Goal: Check status: Check status

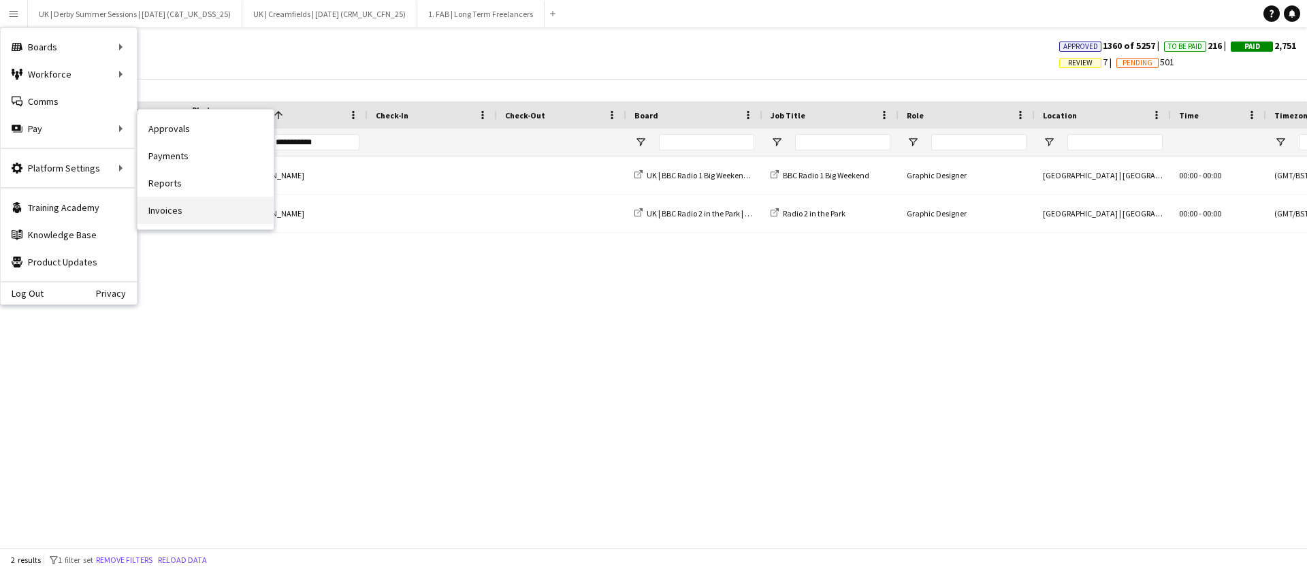
click at [164, 204] on link "Invoices" at bounding box center [206, 210] width 136 height 27
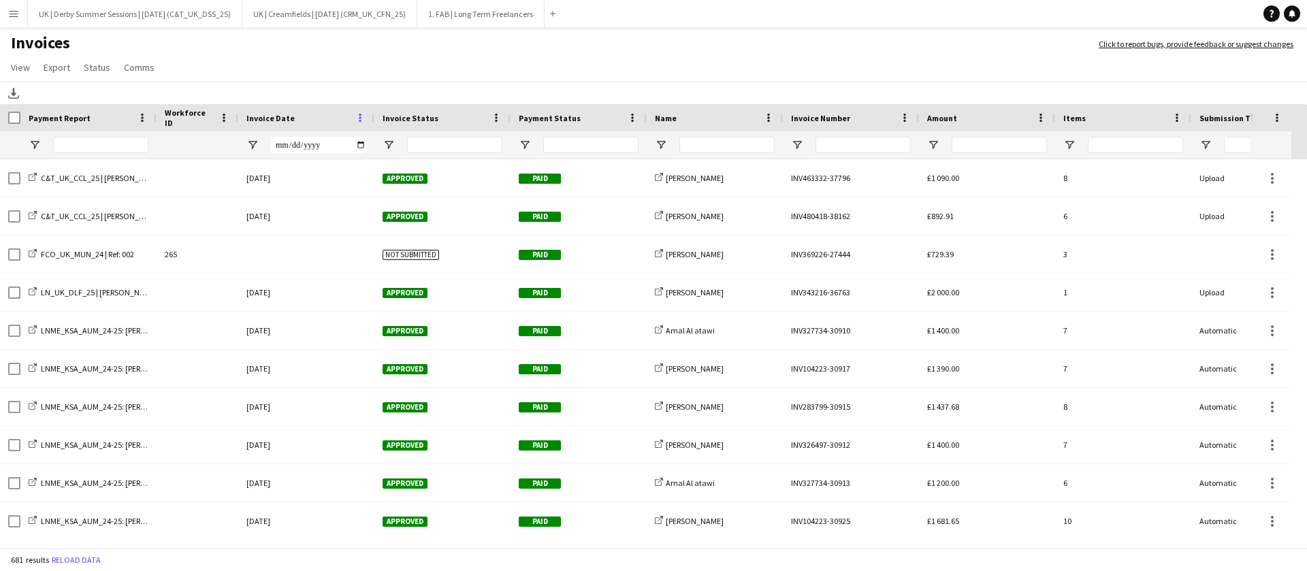
click at [357, 114] on span at bounding box center [360, 118] width 12 height 12
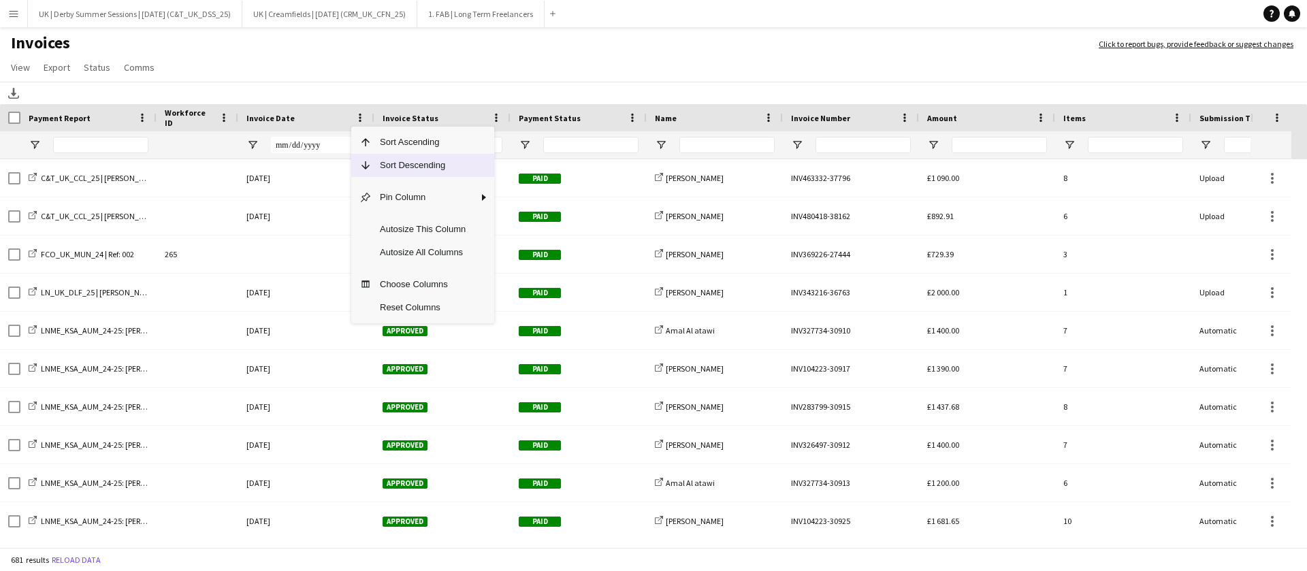
click at [375, 162] on span "Sort Descending" at bounding box center [423, 165] width 102 height 23
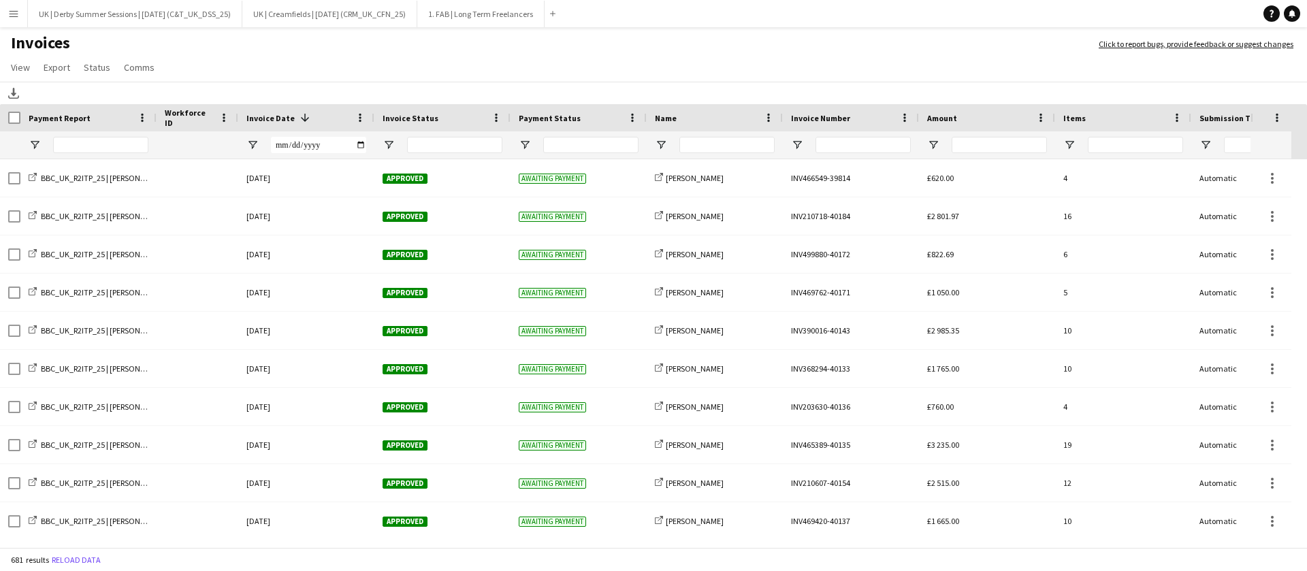
click at [10, 24] on button "Menu" at bounding box center [13, 13] width 27 height 27
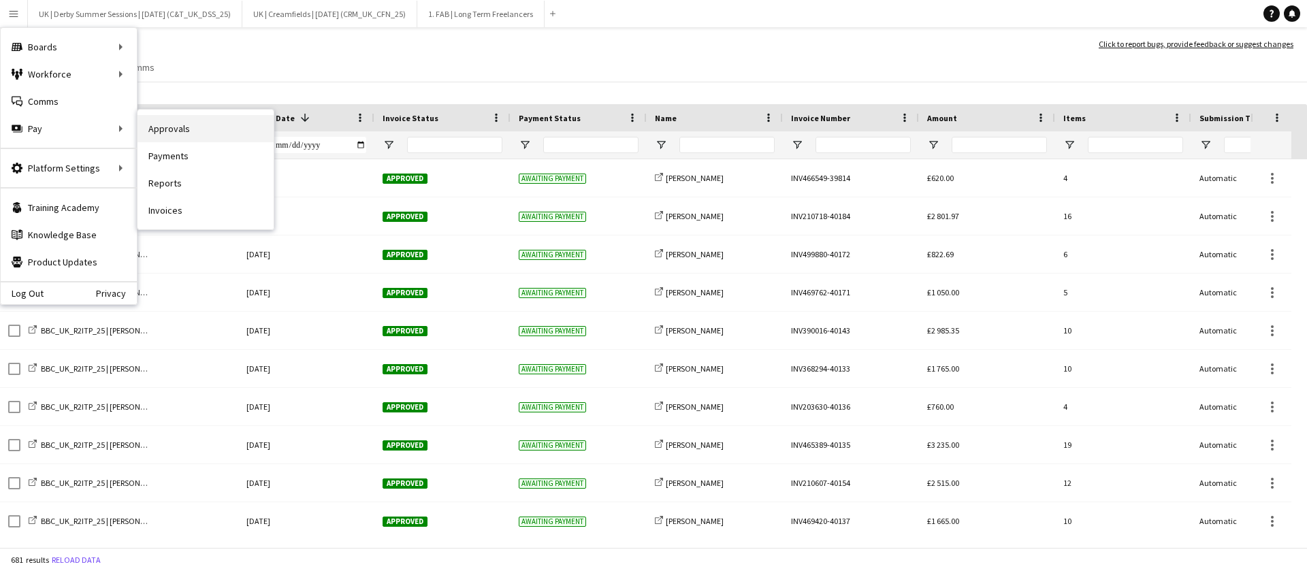
click at [144, 127] on link "Approvals" at bounding box center [206, 128] width 136 height 27
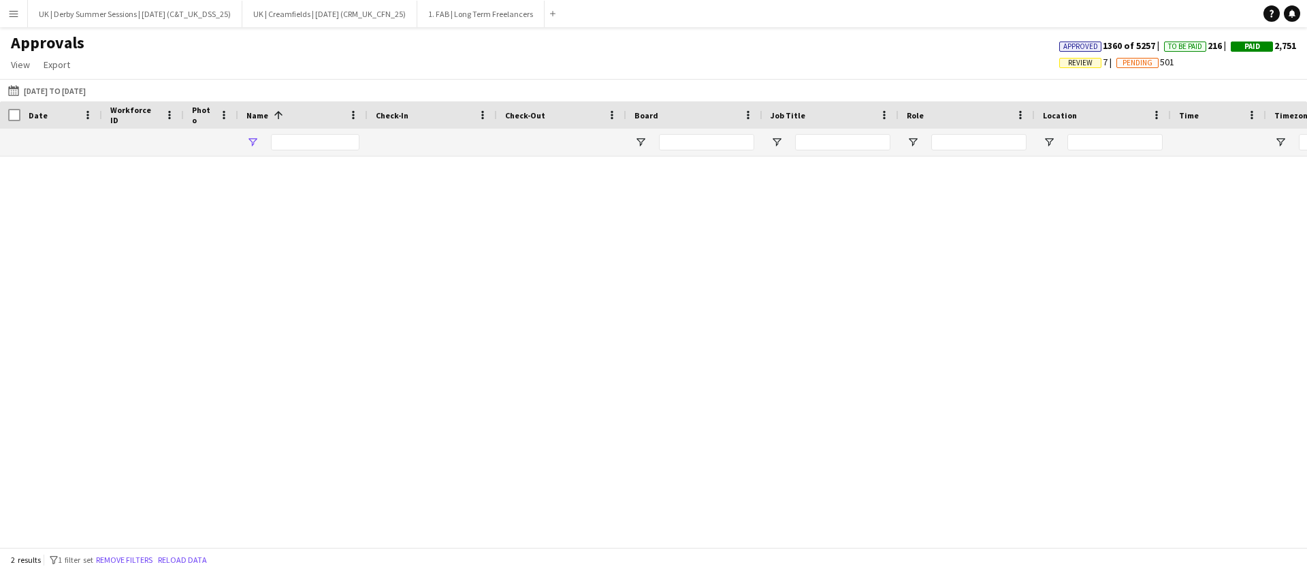
type input "**********"
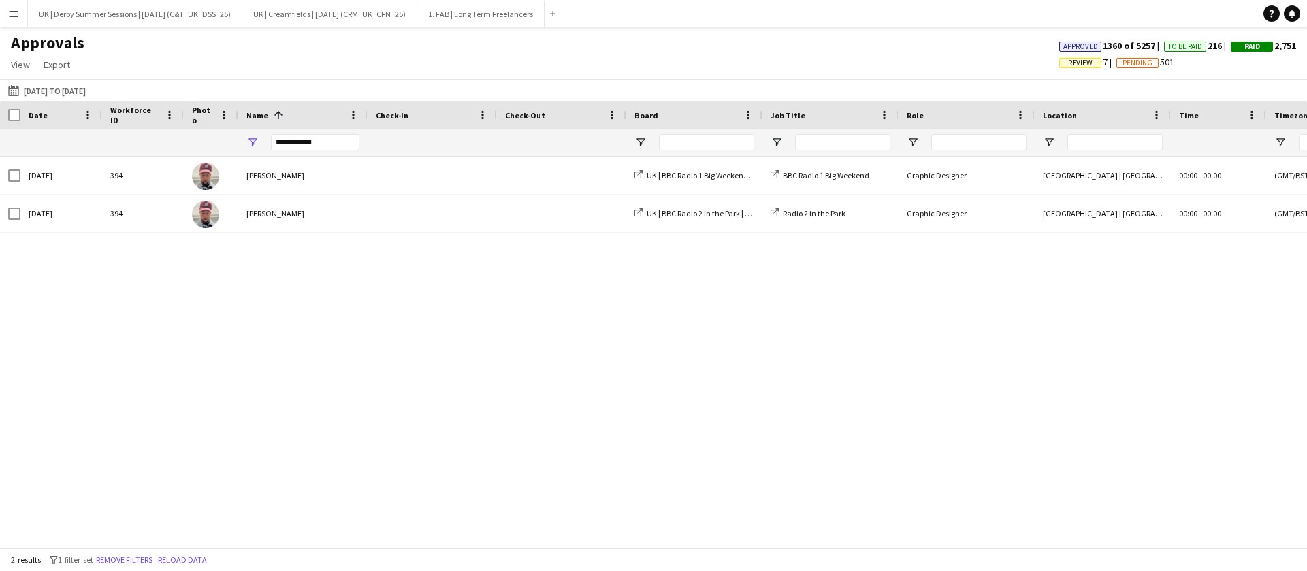
click at [1068, 63] on span "Review" at bounding box center [1080, 63] width 25 height 9
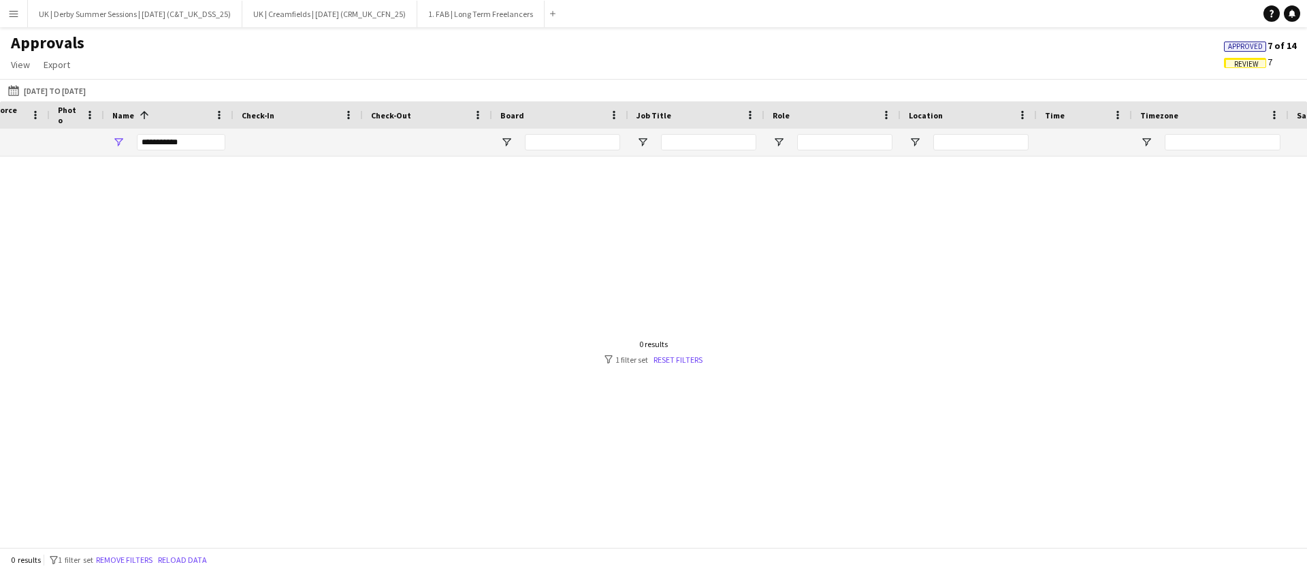
scroll to position [0, 134]
click at [136, 556] on button "Remove filters" at bounding box center [124, 560] width 62 height 15
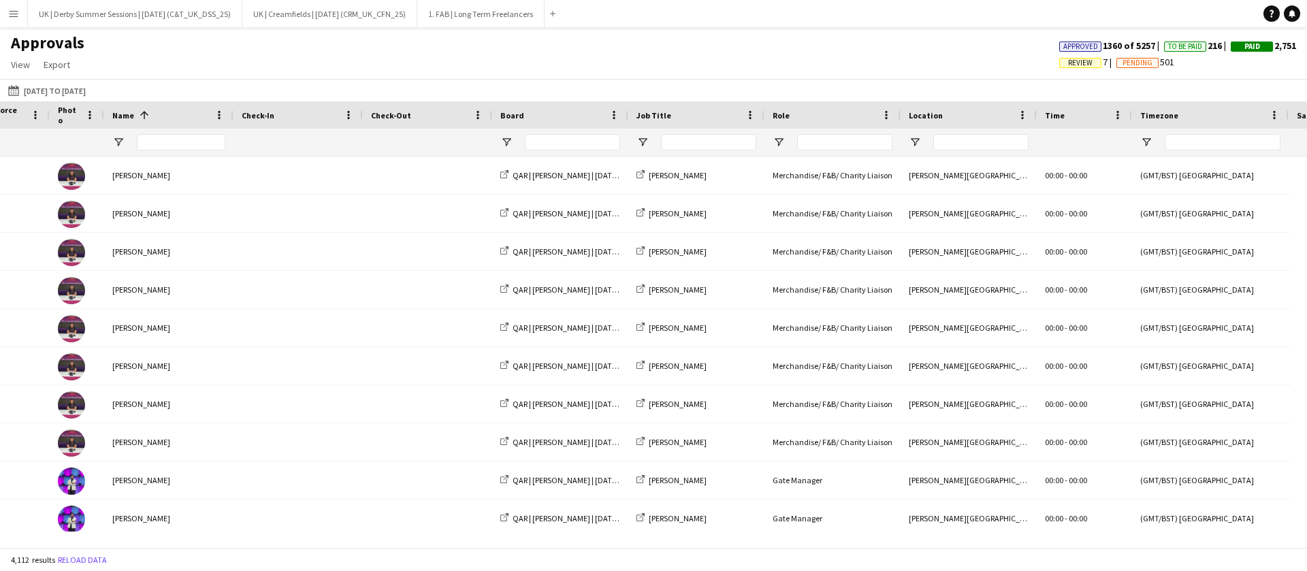
click at [1068, 63] on span "Review" at bounding box center [1080, 63] width 25 height 9
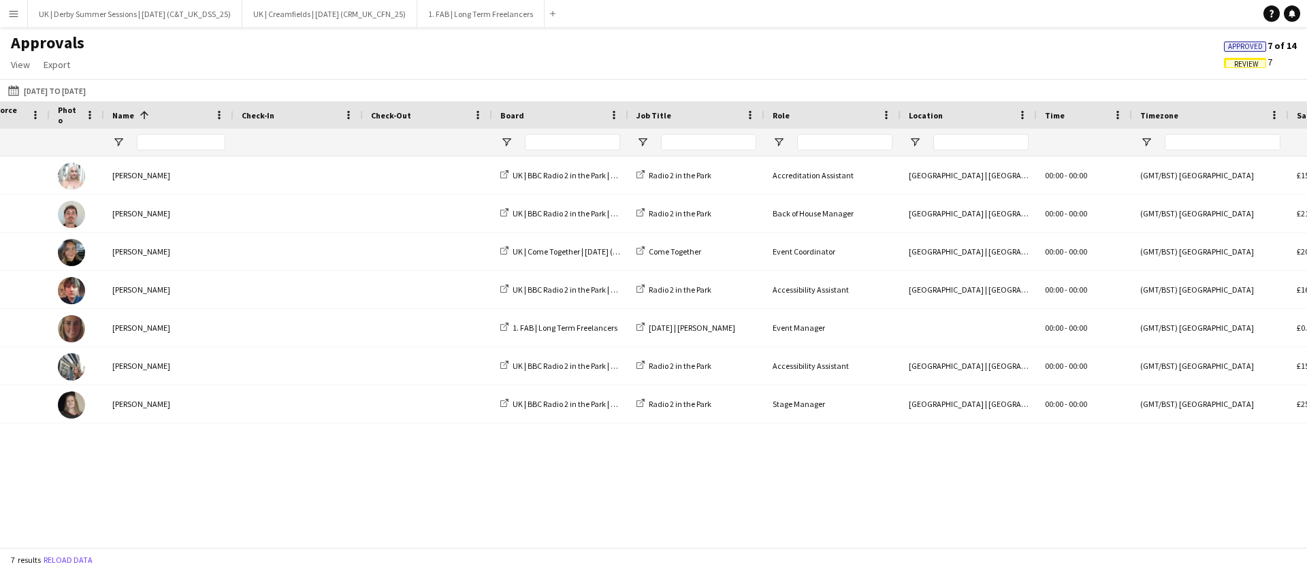
drag, startPoint x: 733, startPoint y: 528, endPoint x: 1285, endPoint y: 536, distance: 552.2
click at [1285, 536] on div "Workforce ID Date Photo 1" at bounding box center [653, 324] width 1307 height 446
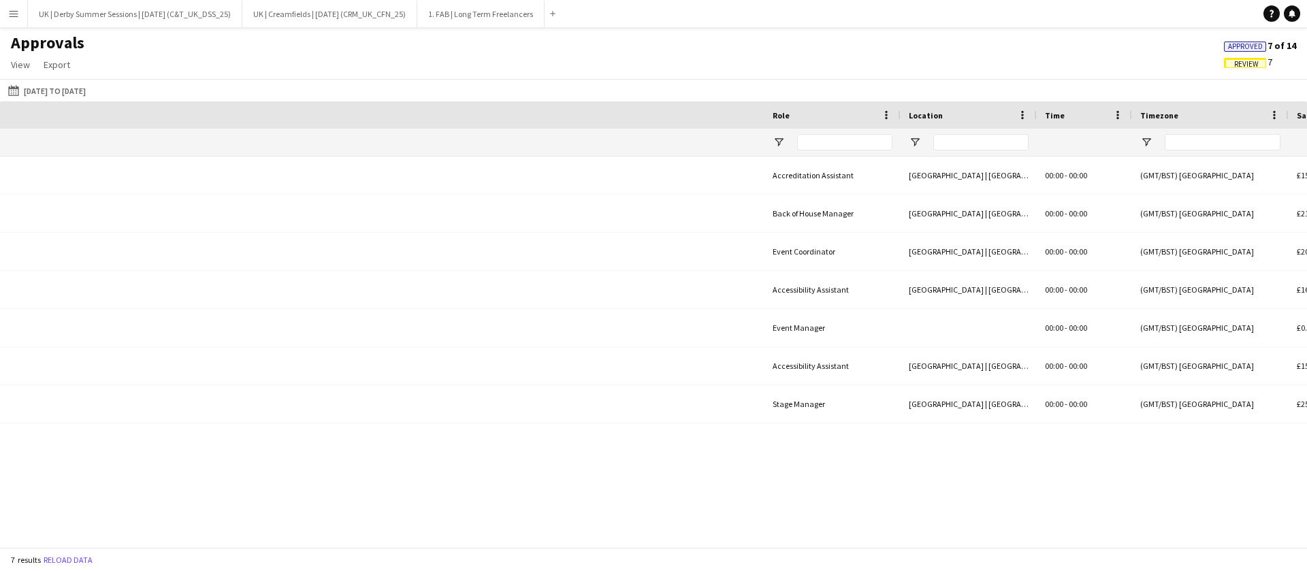
scroll to position [0, 1164]
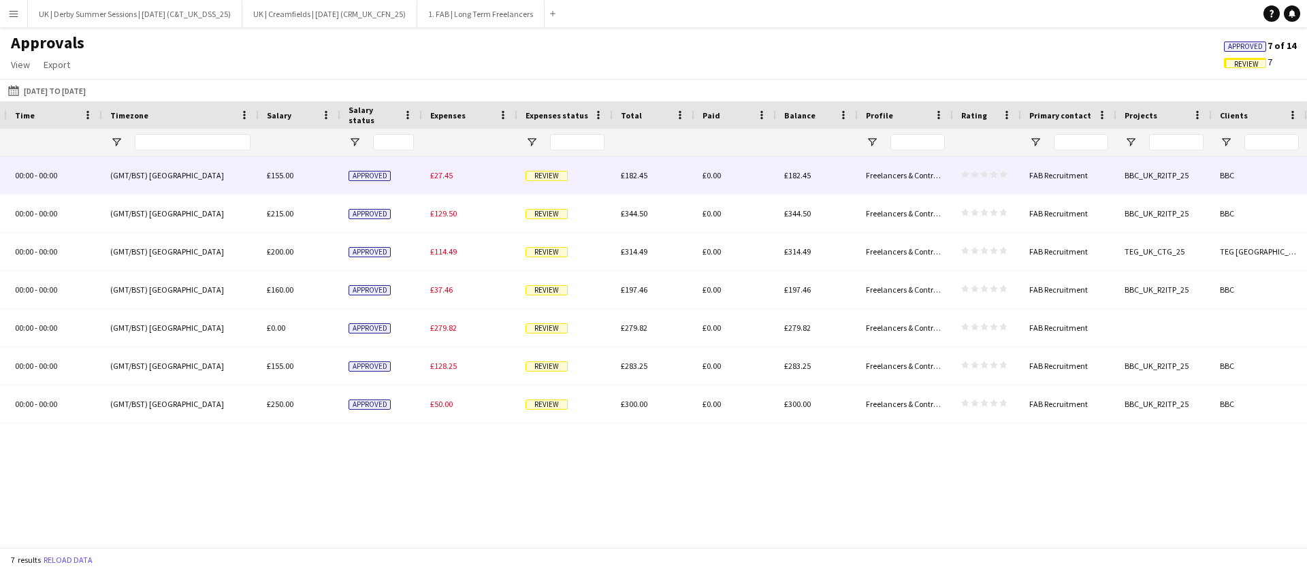
click at [447, 171] on span "£27.45" at bounding box center [441, 175] width 22 height 10
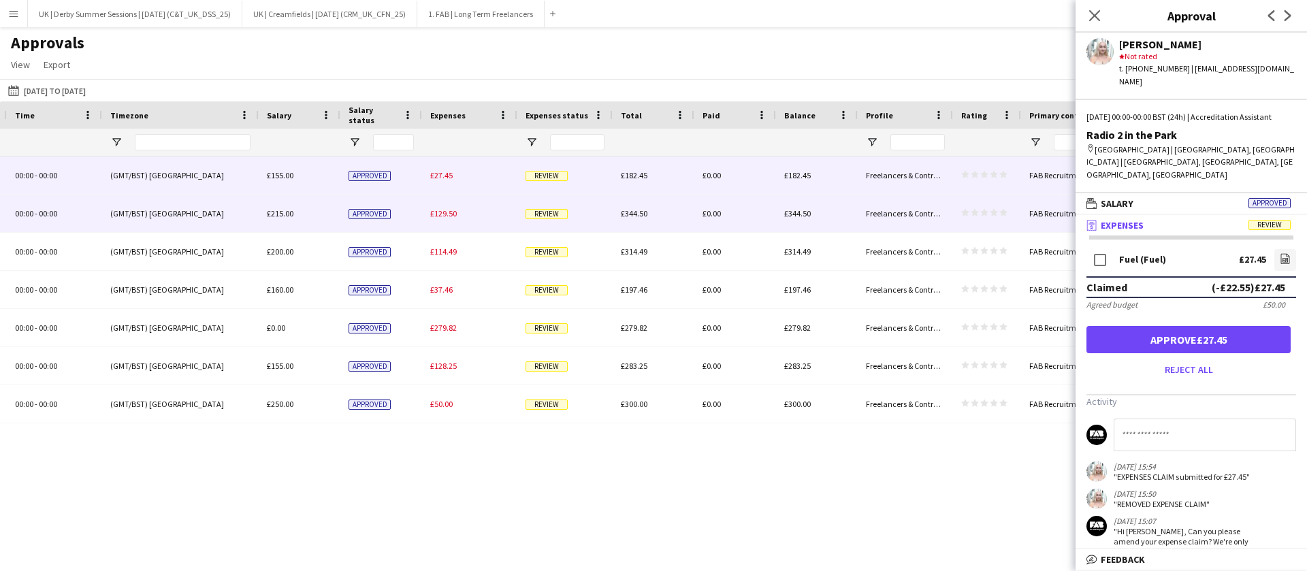
click at [446, 210] on span "£129.50" at bounding box center [443, 213] width 27 height 10
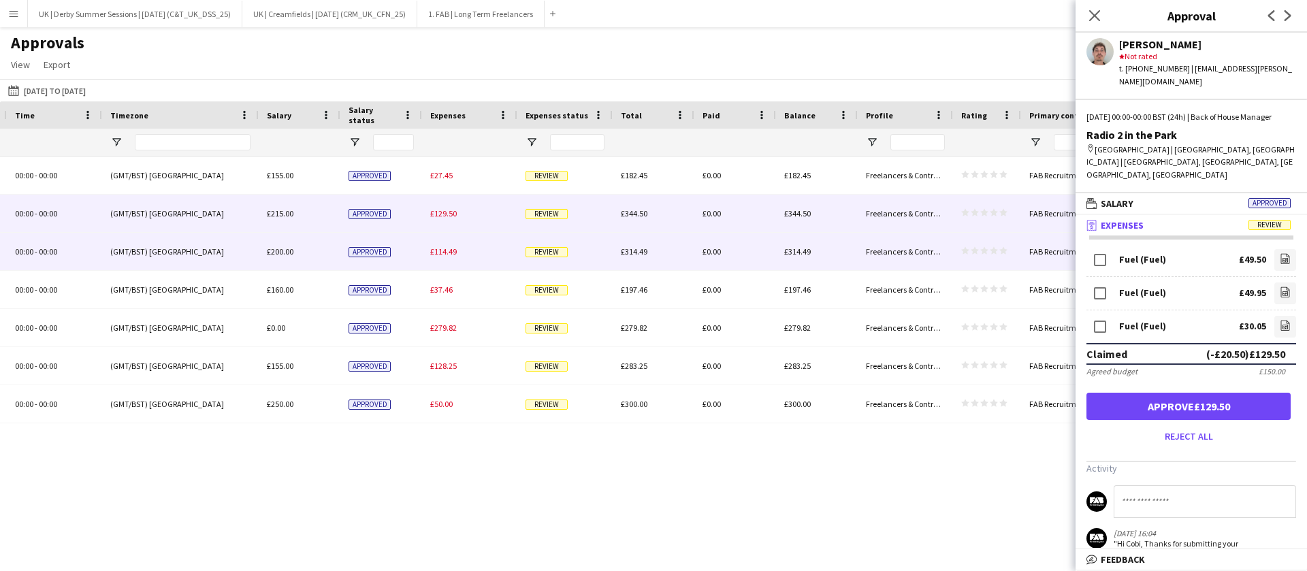
click at [445, 266] on div "£114.49" at bounding box center [469, 251] width 95 height 37
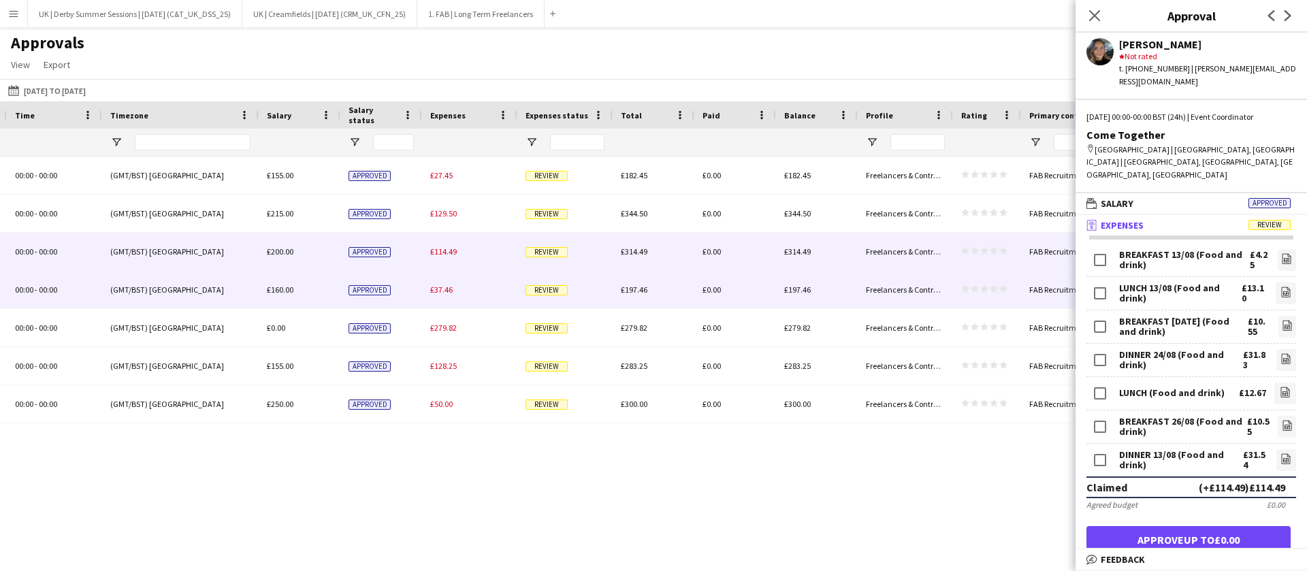
click at [447, 282] on div "£37.46" at bounding box center [469, 289] width 95 height 37
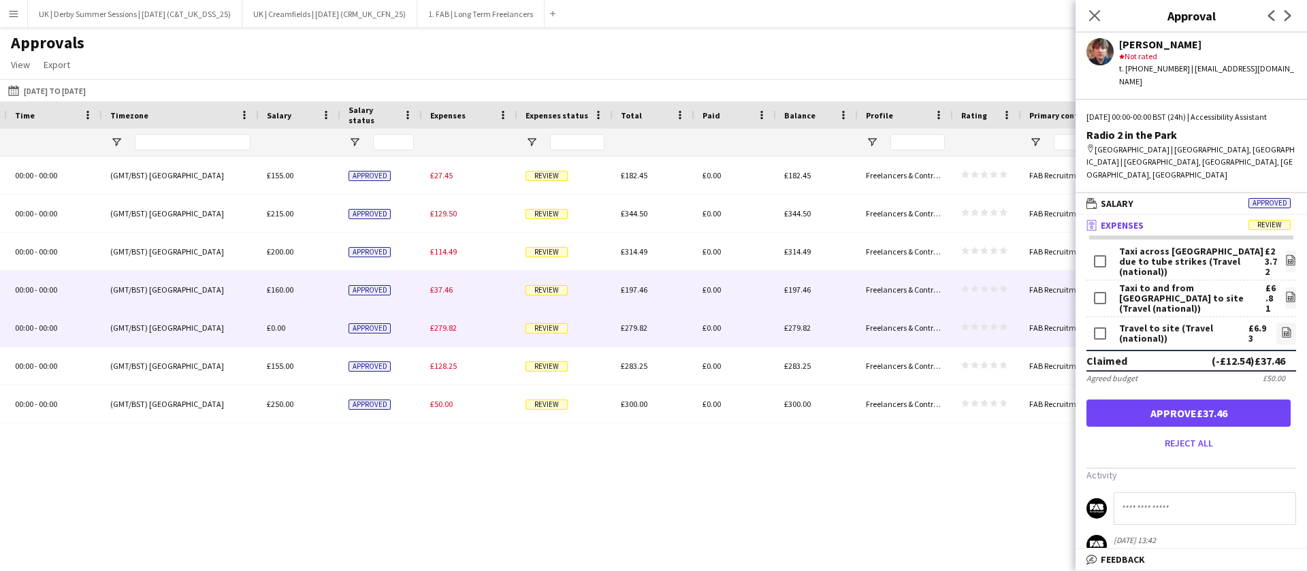
click at [448, 332] on span "£279.82" at bounding box center [443, 328] width 27 height 10
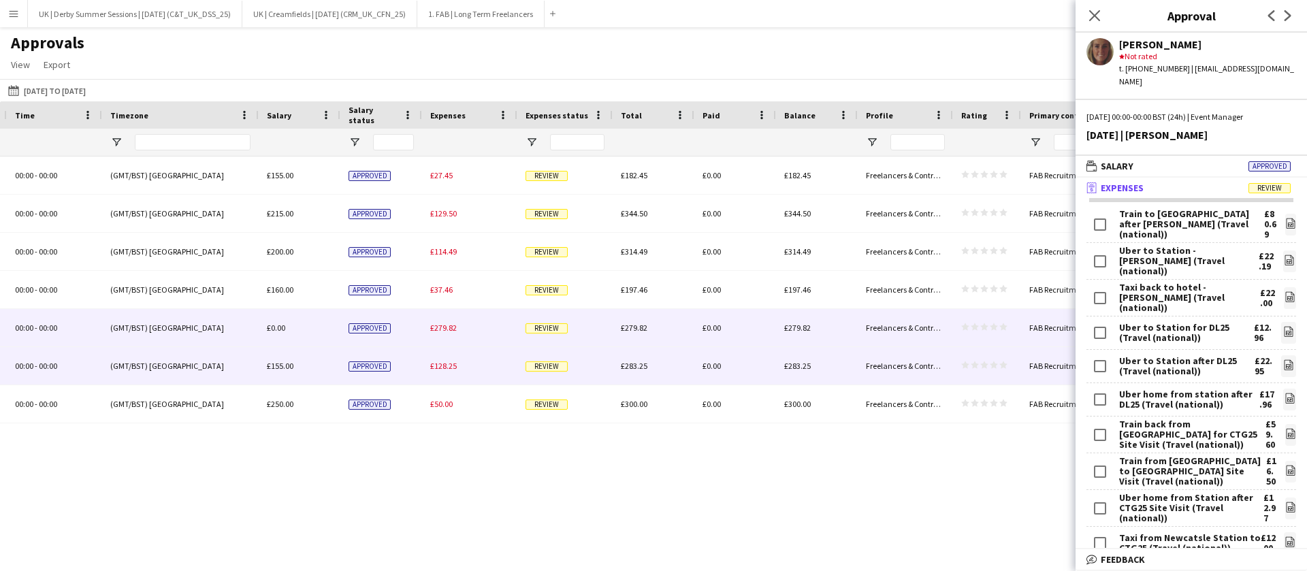
click at [445, 368] on span "£128.25" at bounding box center [443, 366] width 27 height 10
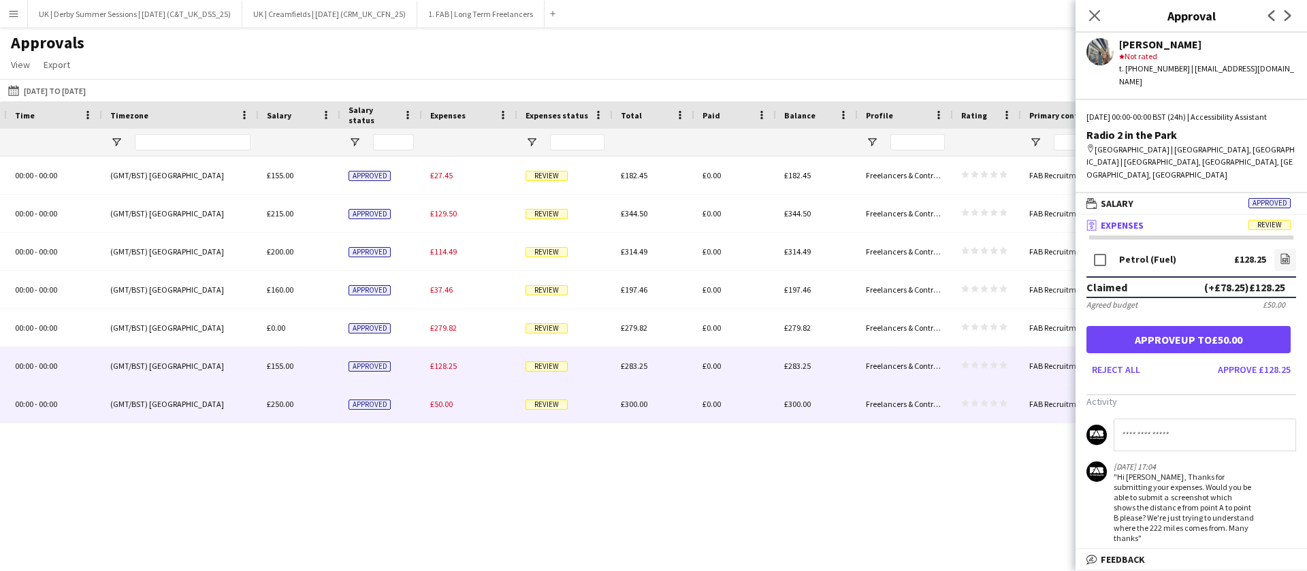
click at [445, 401] on span "£50.00" at bounding box center [441, 404] width 22 height 10
click at [455, 359] on div "£128.25" at bounding box center [469, 365] width 95 height 37
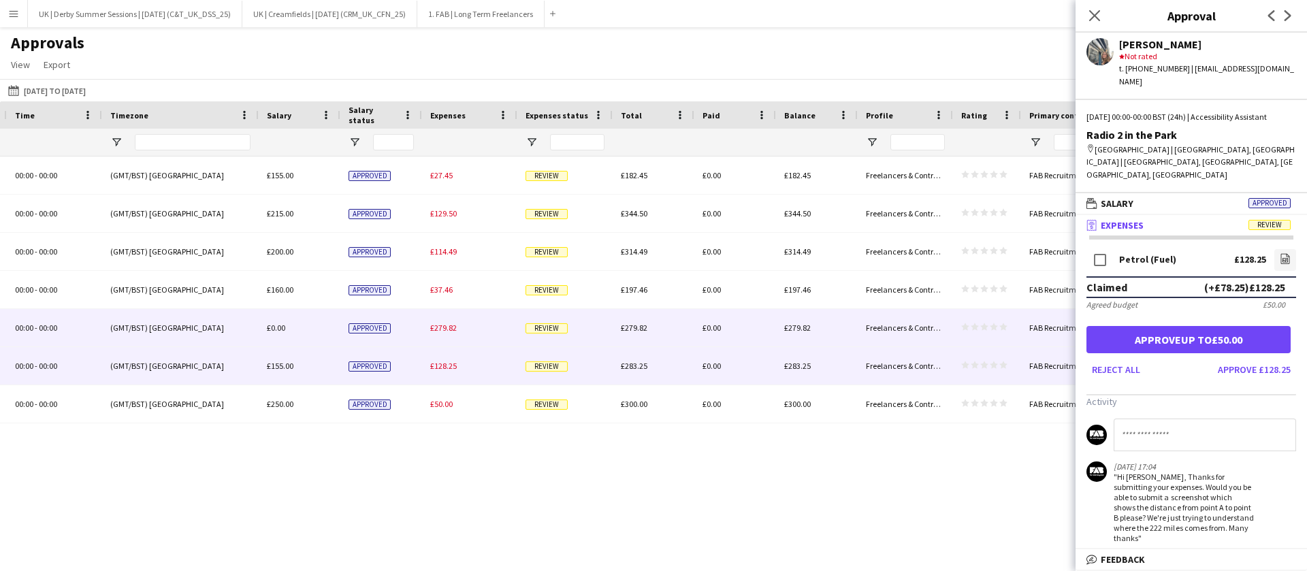
click at [455, 317] on div "£279.82" at bounding box center [469, 327] width 95 height 37
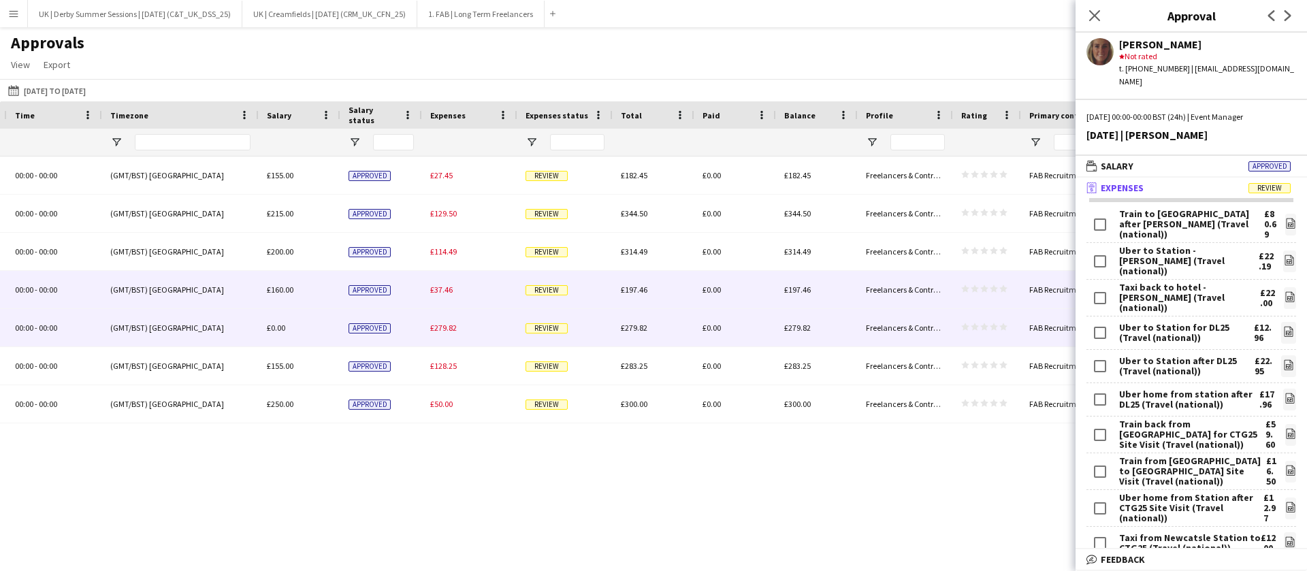
click at [449, 295] on div "£37.46" at bounding box center [469, 289] width 95 height 37
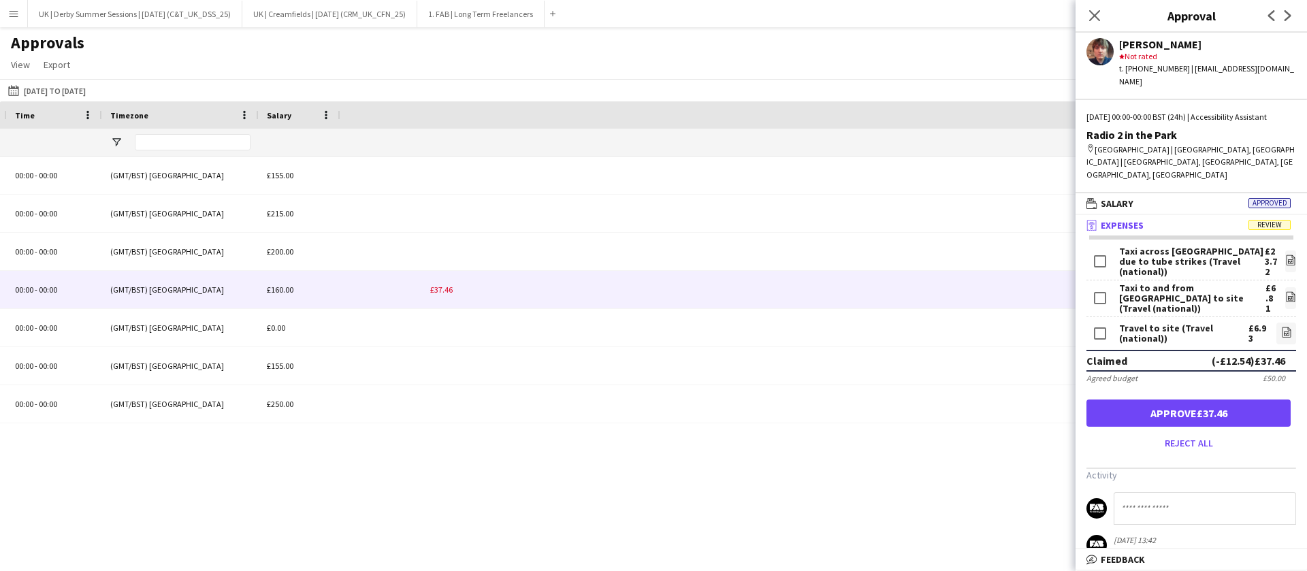
scroll to position [0, 20]
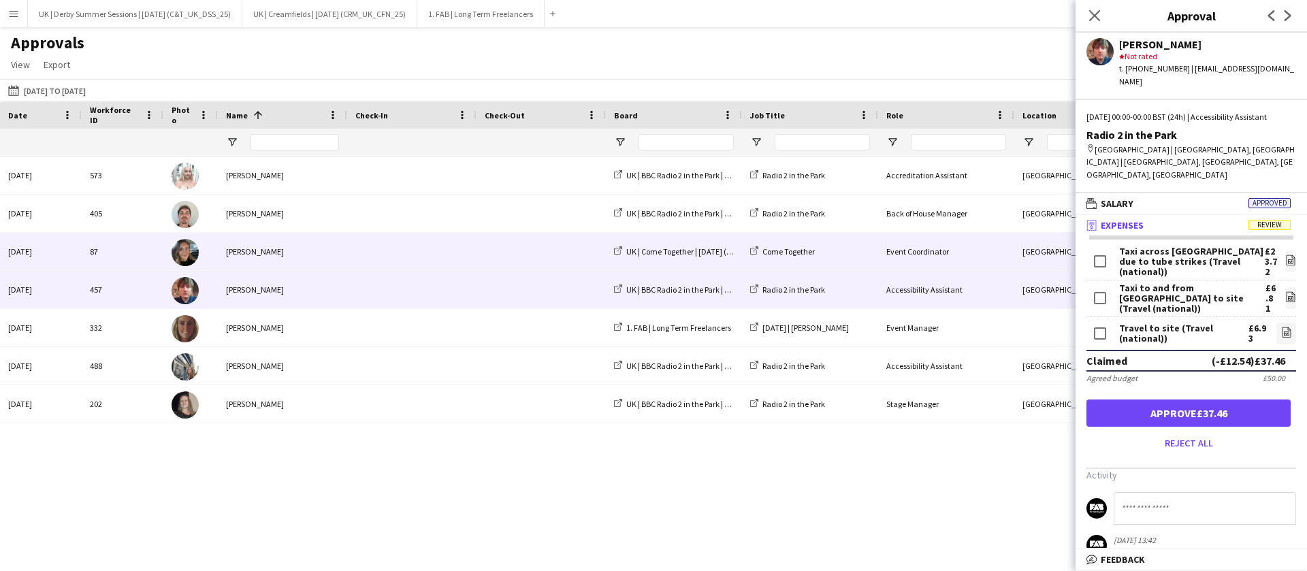
click at [469, 263] on div at bounding box center [411, 251] width 129 height 37
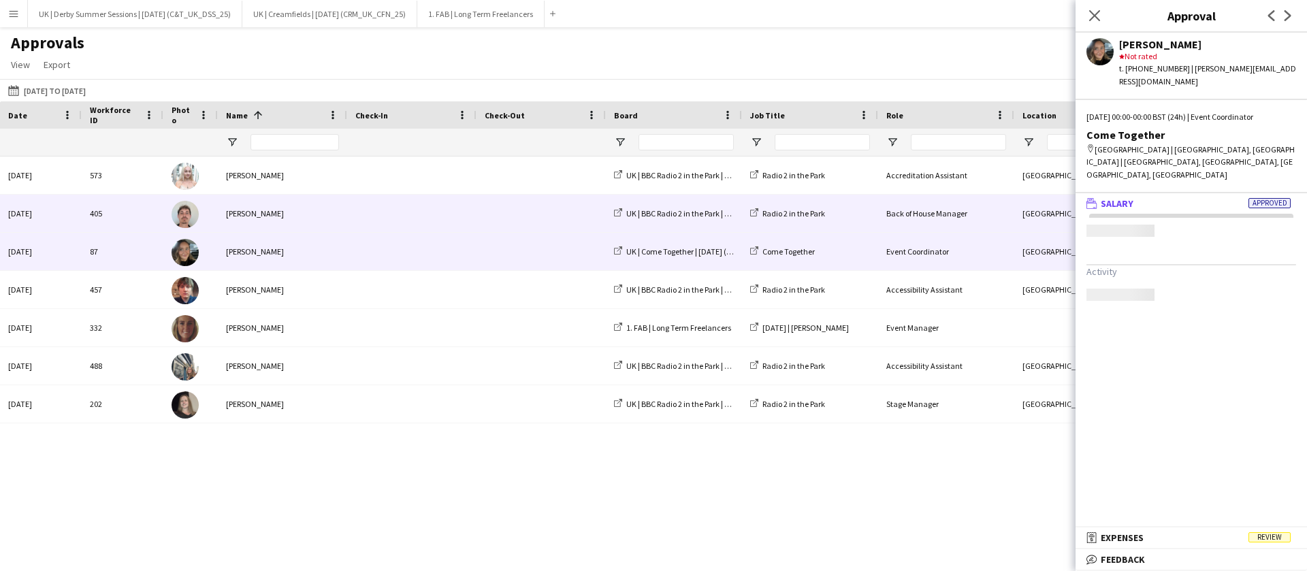
click at [485, 209] on span at bounding box center [541, 213] width 113 height 37
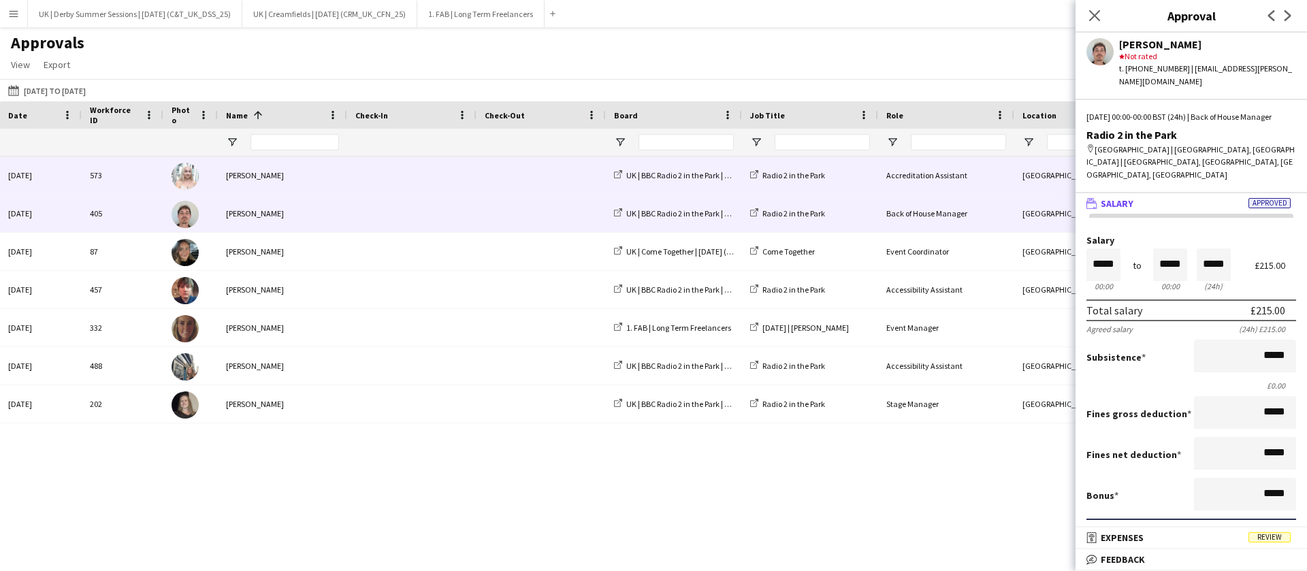
click at [517, 173] on span at bounding box center [541, 175] width 113 height 37
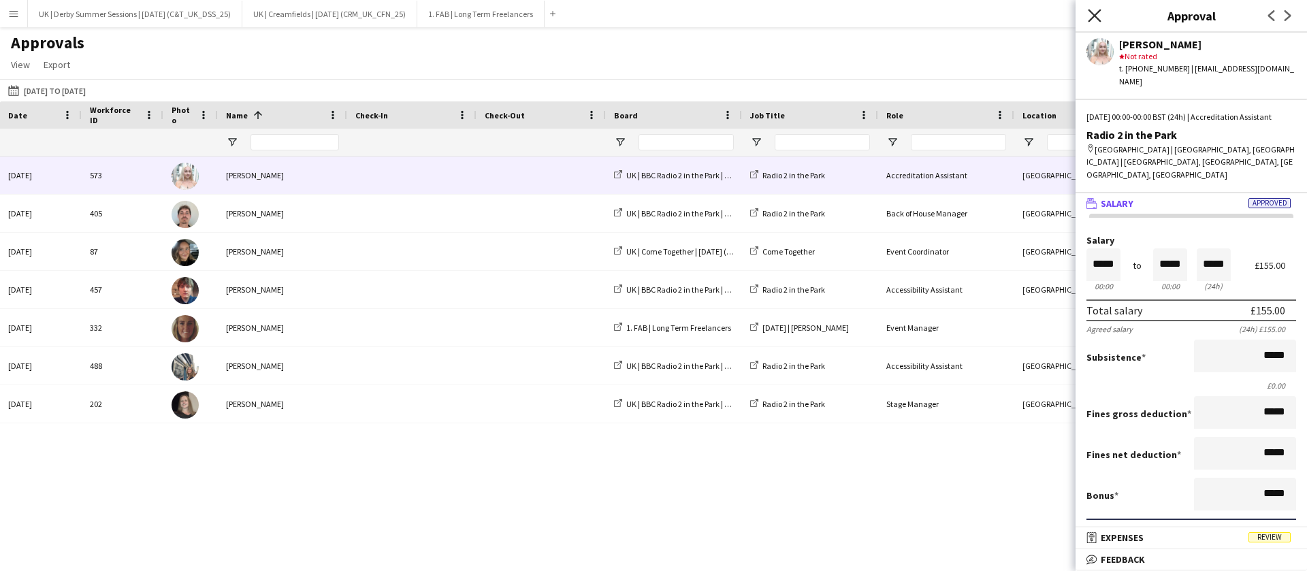
click at [1092, 14] on icon "Close pop-in" at bounding box center [1094, 15] width 13 height 13
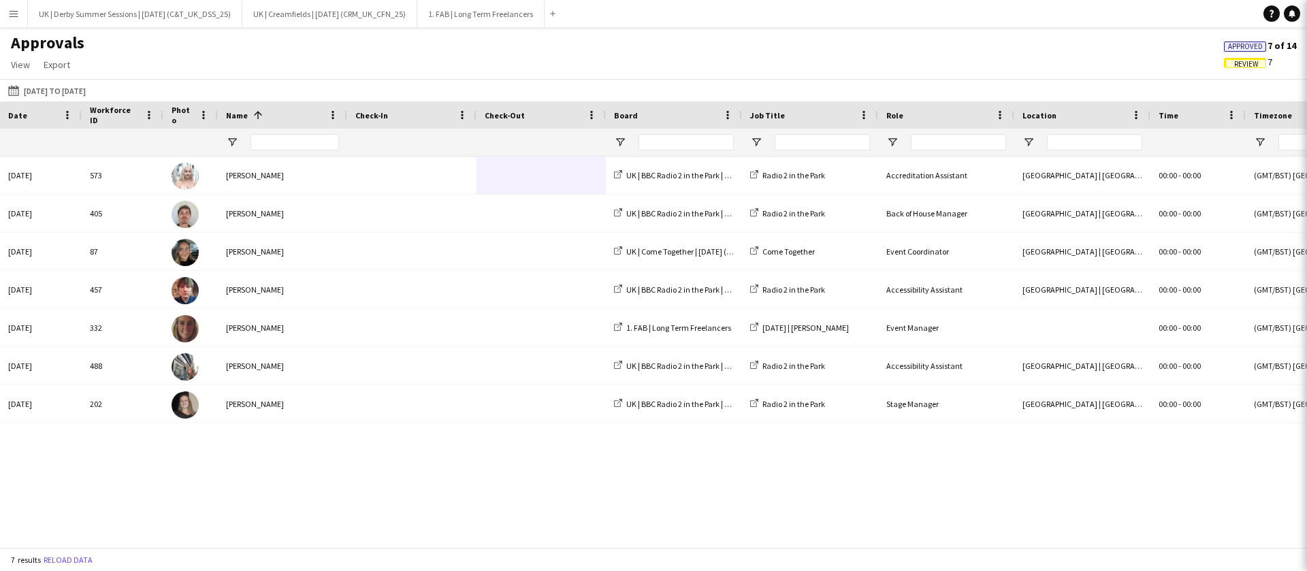
click at [18, 17] on app-icon "Menu" at bounding box center [13, 13] width 11 height 11
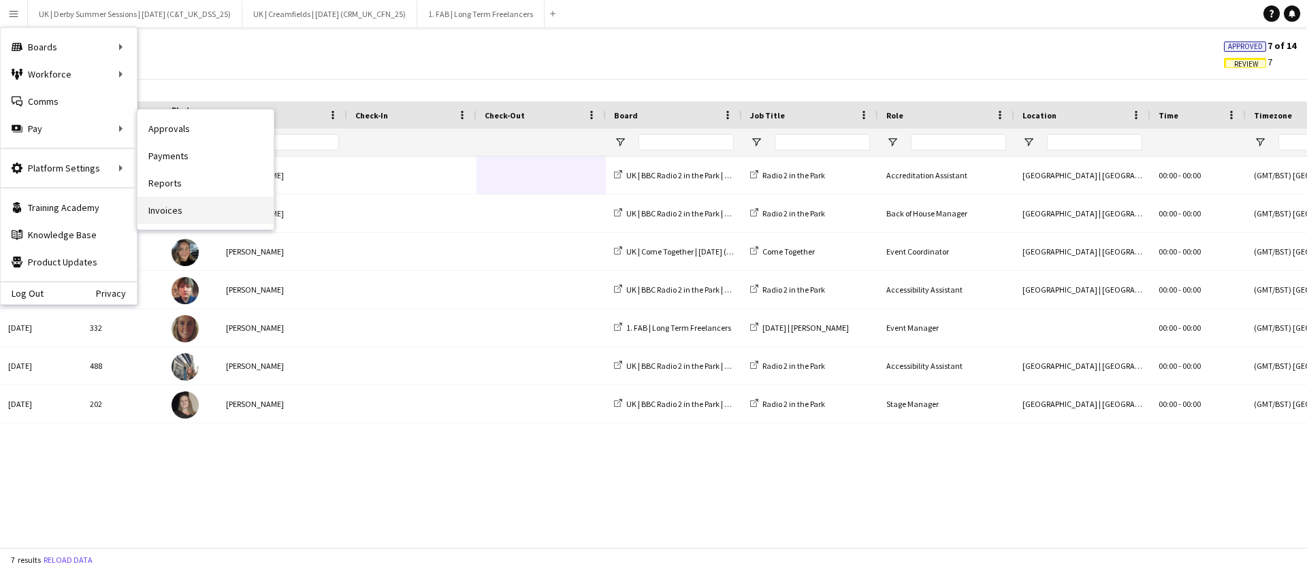
click at [209, 201] on link "Invoices" at bounding box center [206, 210] width 136 height 27
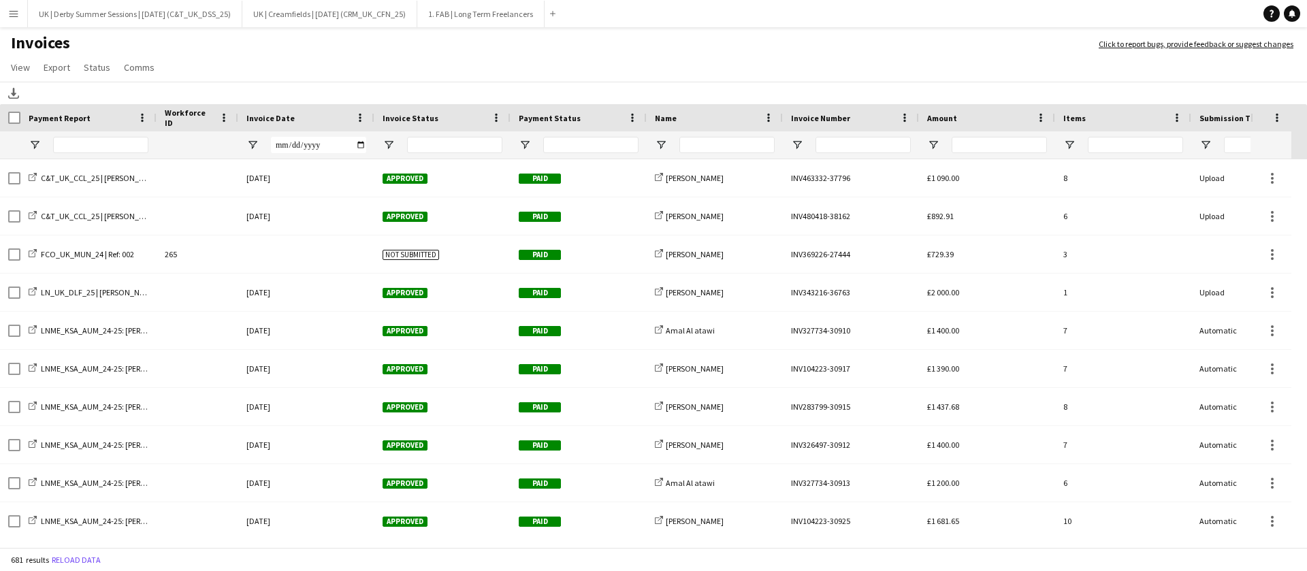
click at [352, 116] on div "Invoice Date" at bounding box center [306, 117] width 120 height 27
click at [355, 115] on span at bounding box center [360, 118] width 12 height 12
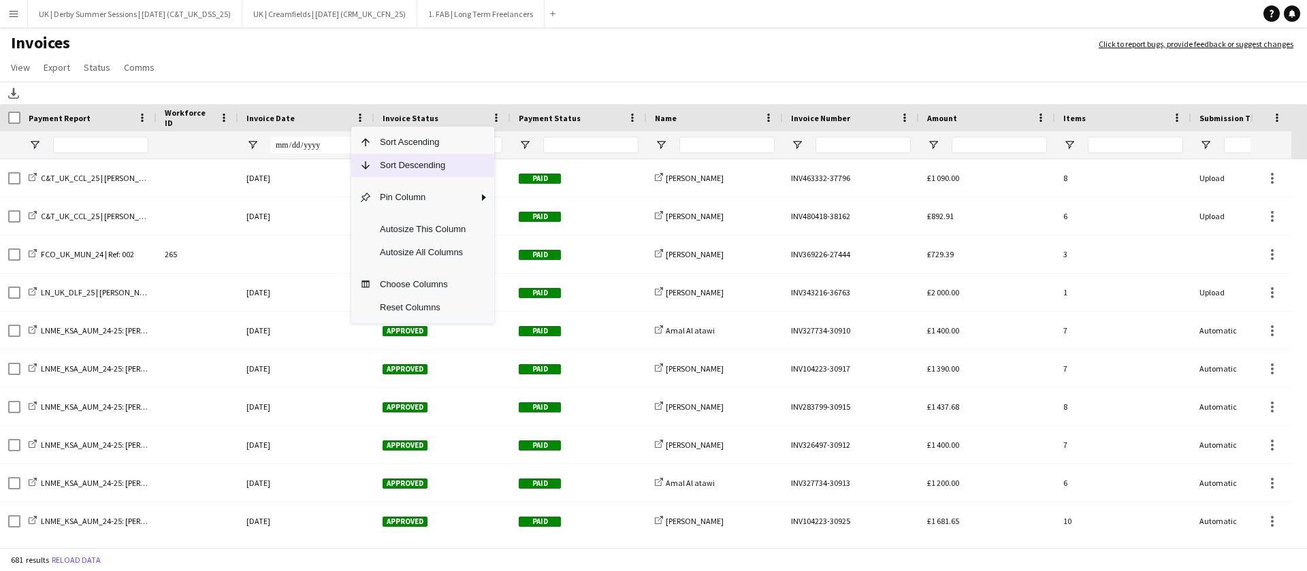
click at [355, 159] on span "Column Menu" at bounding box center [361, 165] width 20 height 23
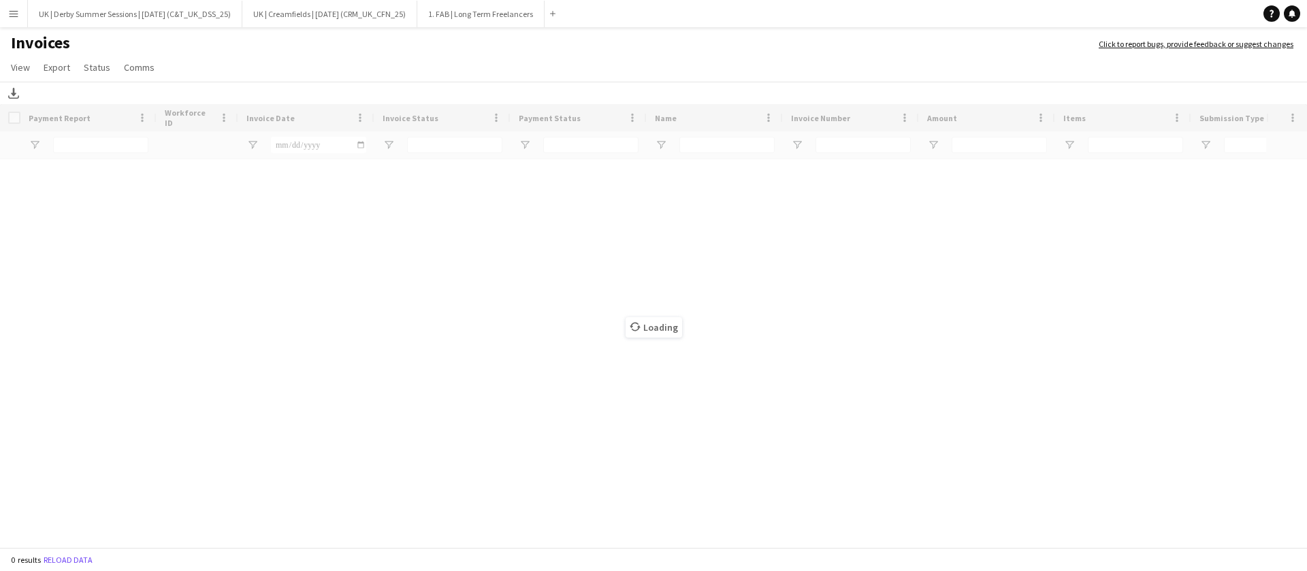
click at [362, 118] on div "Loading" at bounding box center [653, 327] width 1307 height 446
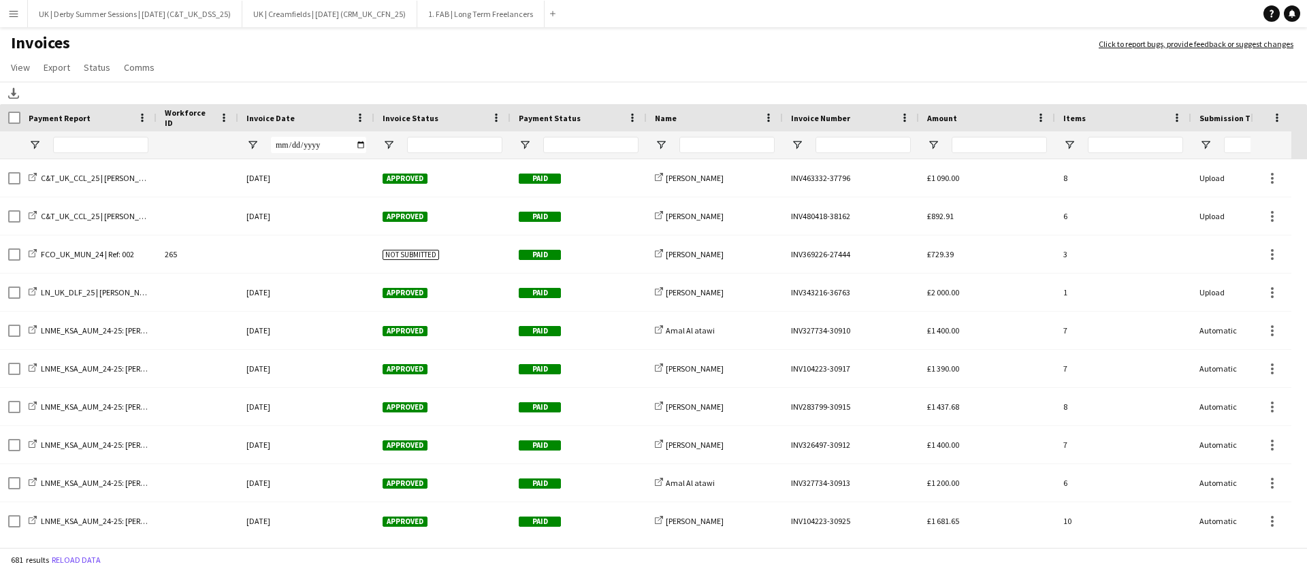
click at [361, 118] on span at bounding box center [360, 118] width 12 height 12
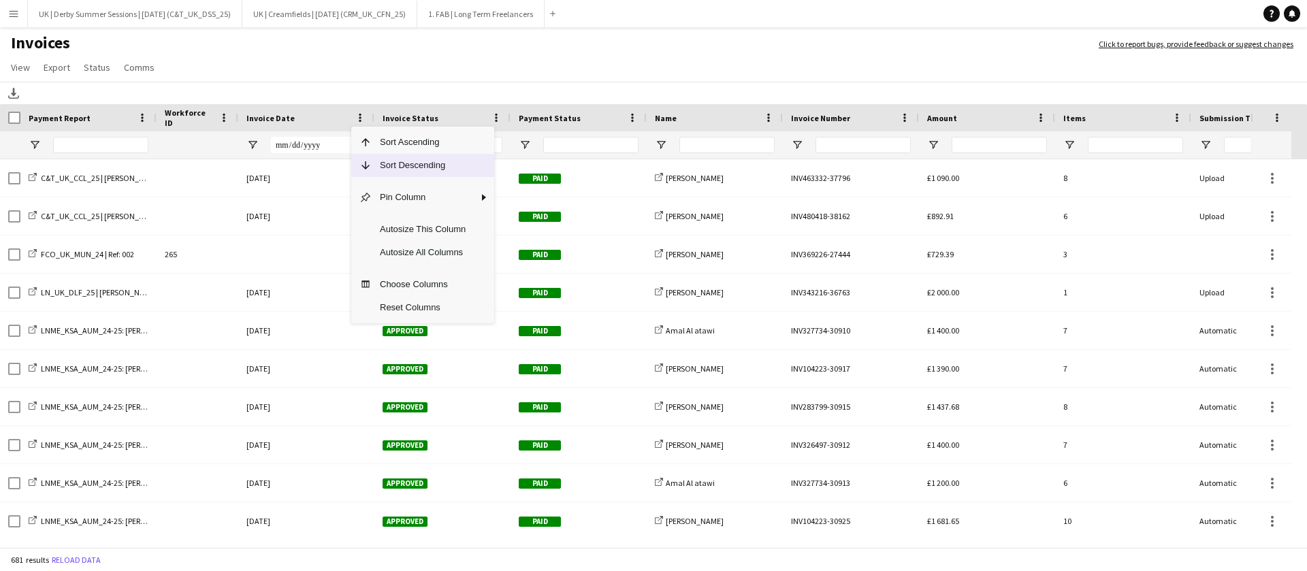
click at [359, 163] on span "Column Menu" at bounding box center [365, 165] width 12 height 12
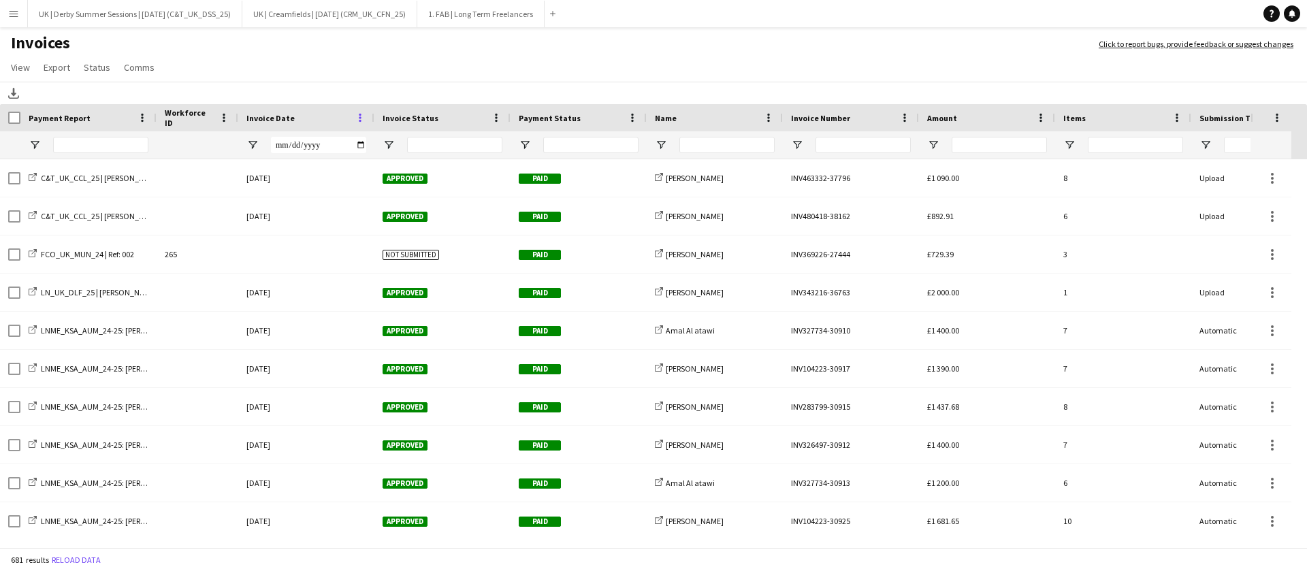
click at [361, 119] on span at bounding box center [360, 118] width 12 height 12
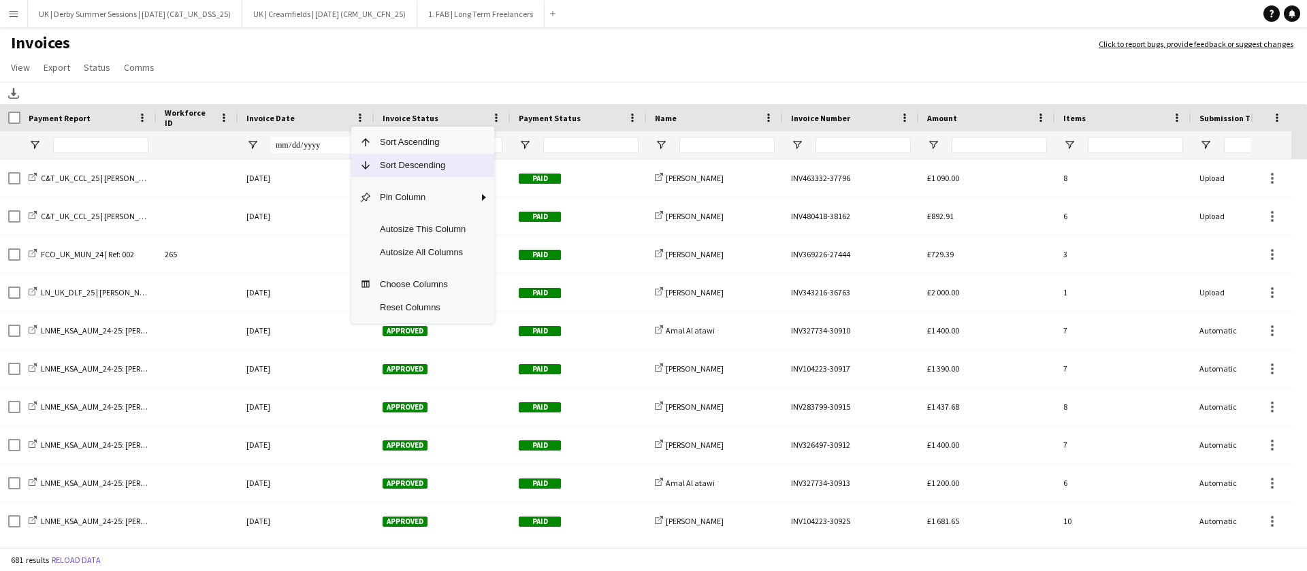
click at [389, 168] on span "Sort Descending" at bounding box center [423, 165] width 102 height 23
